Goal: Check status: Check status

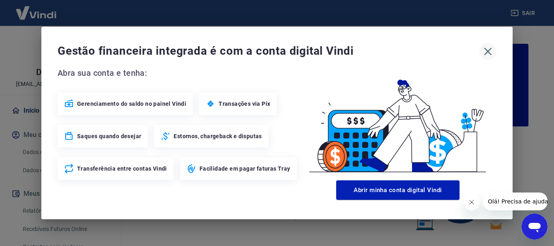
click at [487, 50] on icon "button" at bounding box center [487, 51] width 13 height 13
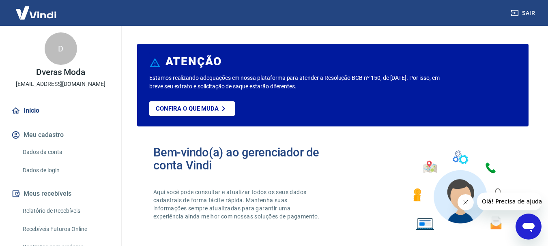
click at [80, 210] on link "Relatório de Recebíveis" at bounding box center [65, 211] width 92 height 17
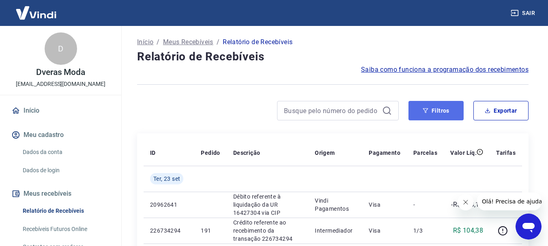
click at [433, 114] on button "Filtros" at bounding box center [435, 110] width 55 height 19
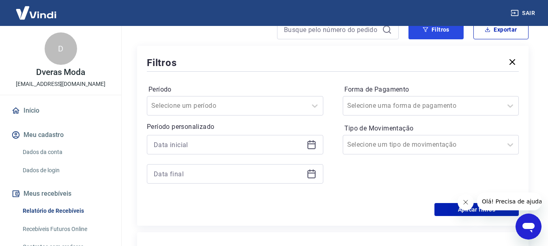
scroll to position [122, 0]
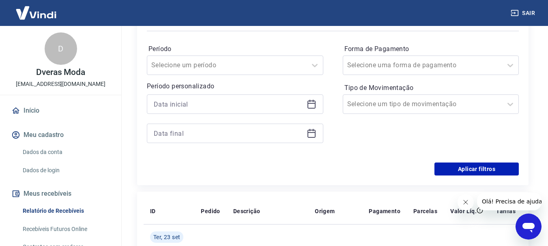
click at [311, 106] on icon at bounding box center [311, 104] width 10 height 10
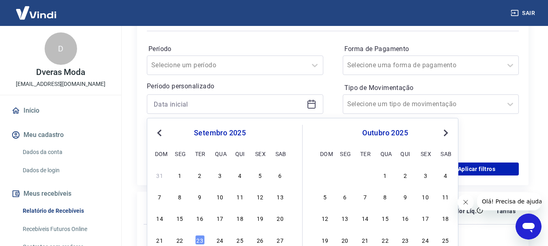
click at [160, 132] on span "Previous Month" at bounding box center [160, 132] width 0 height 9
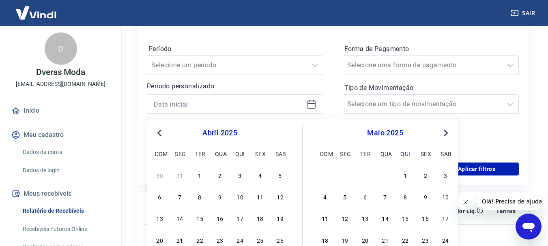
scroll to position [162, 0]
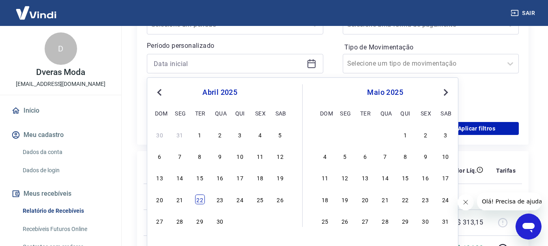
click at [202, 202] on div "22" at bounding box center [200, 200] width 10 height 10
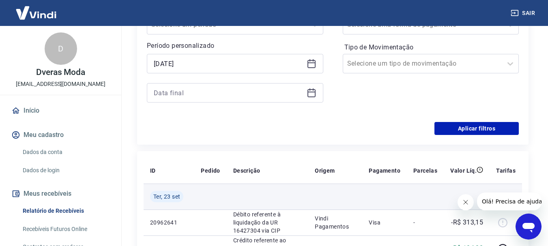
type input "[DATE]"
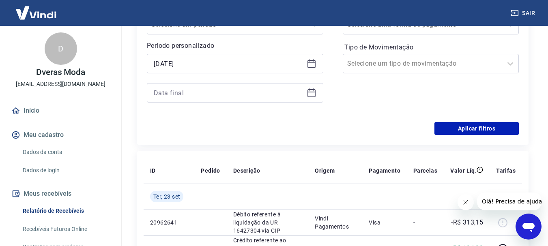
click at [311, 97] on icon at bounding box center [311, 93] width 8 height 8
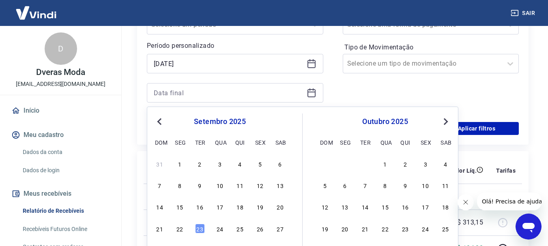
click at [160, 121] on span "Previous Month" at bounding box center [160, 121] width 0 height 9
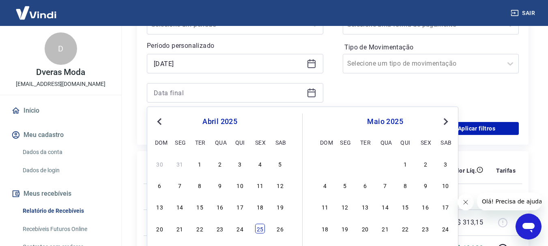
click at [259, 229] on div "25" at bounding box center [260, 229] width 10 height 10
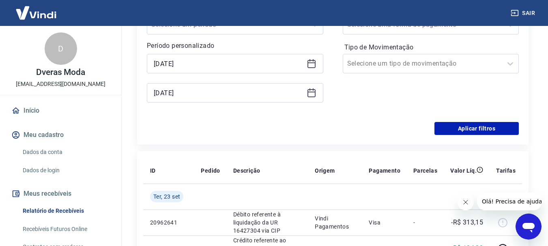
type input "[DATE]"
click at [474, 126] on button "Aplicar filtros" at bounding box center [476, 128] width 84 height 13
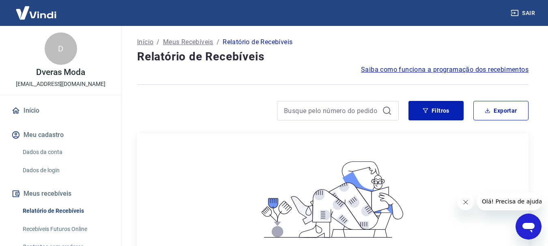
scroll to position [41, 0]
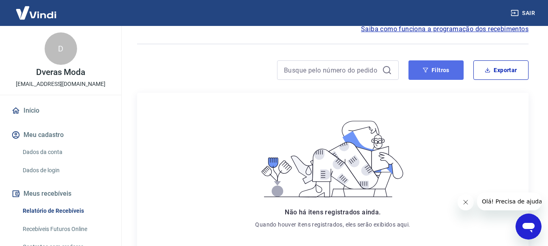
click at [439, 72] on button "Filtros" at bounding box center [435, 69] width 55 height 19
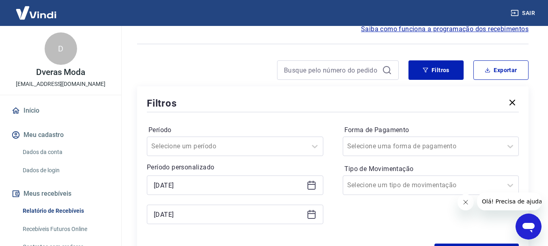
click at [313, 217] on icon at bounding box center [311, 215] width 10 height 10
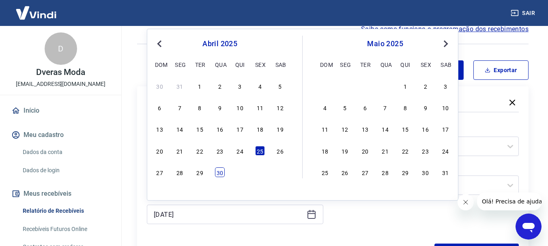
click at [218, 174] on div "30" at bounding box center [220, 172] width 10 height 10
type input "[DATE]"
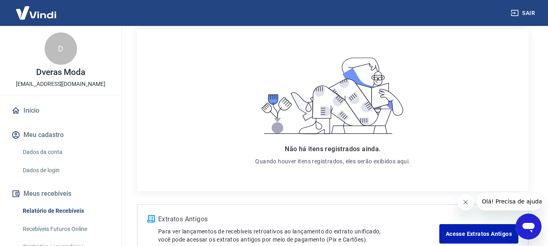
scroll to position [203, 0]
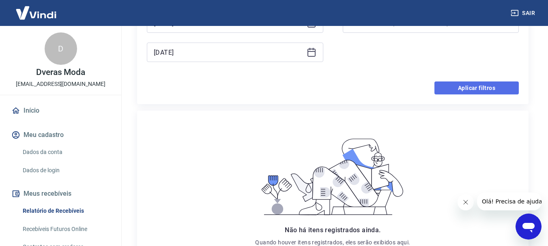
click at [470, 85] on button "Aplicar filtros" at bounding box center [476, 87] width 84 height 13
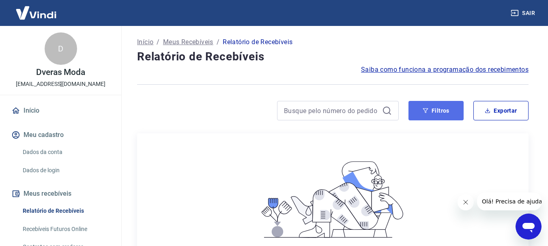
click at [443, 111] on button "Filtros" at bounding box center [435, 110] width 55 height 19
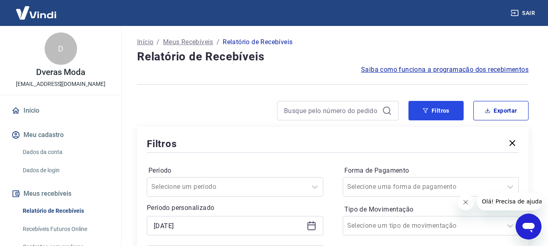
scroll to position [41, 0]
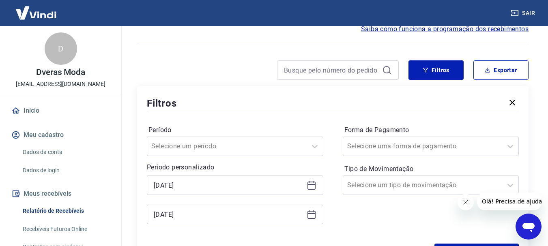
click at [315, 186] on icon at bounding box center [311, 186] width 8 height 8
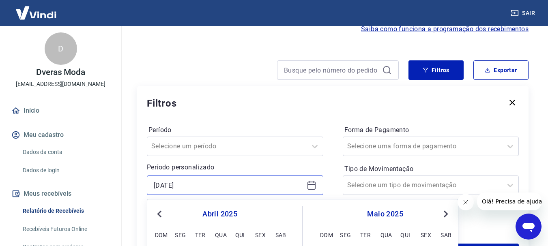
scroll to position [162, 0]
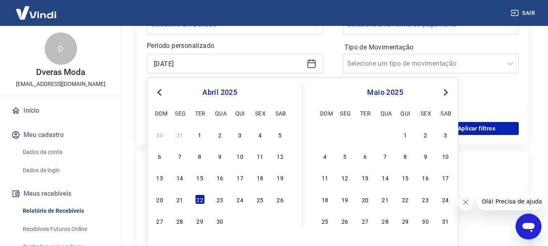
click at [204, 140] on div "30 31 1 2 3 4 5" at bounding box center [220, 135] width 132 height 12
click at [201, 137] on div "1" at bounding box center [200, 135] width 10 height 10
type input "[DATE]"
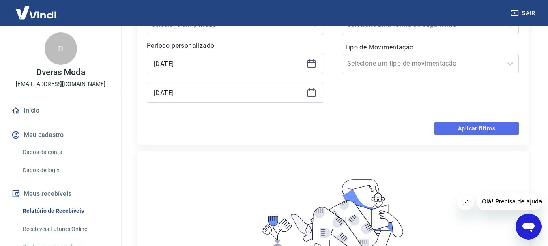
click at [458, 128] on button "Aplicar filtros" at bounding box center [476, 128] width 84 height 13
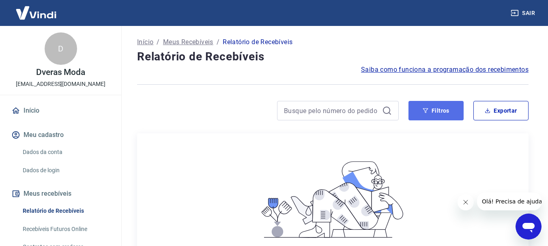
click at [441, 111] on button "Filtros" at bounding box center [435, 110] width 55 height 19
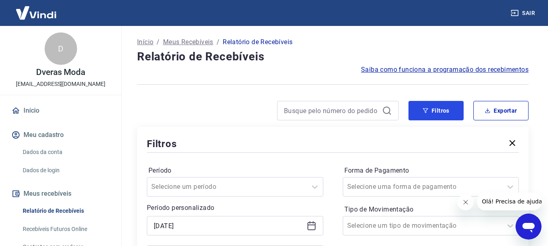
scroll to position [81, 0]
